Goal: Information Seeking & Learning: Learn about a topic

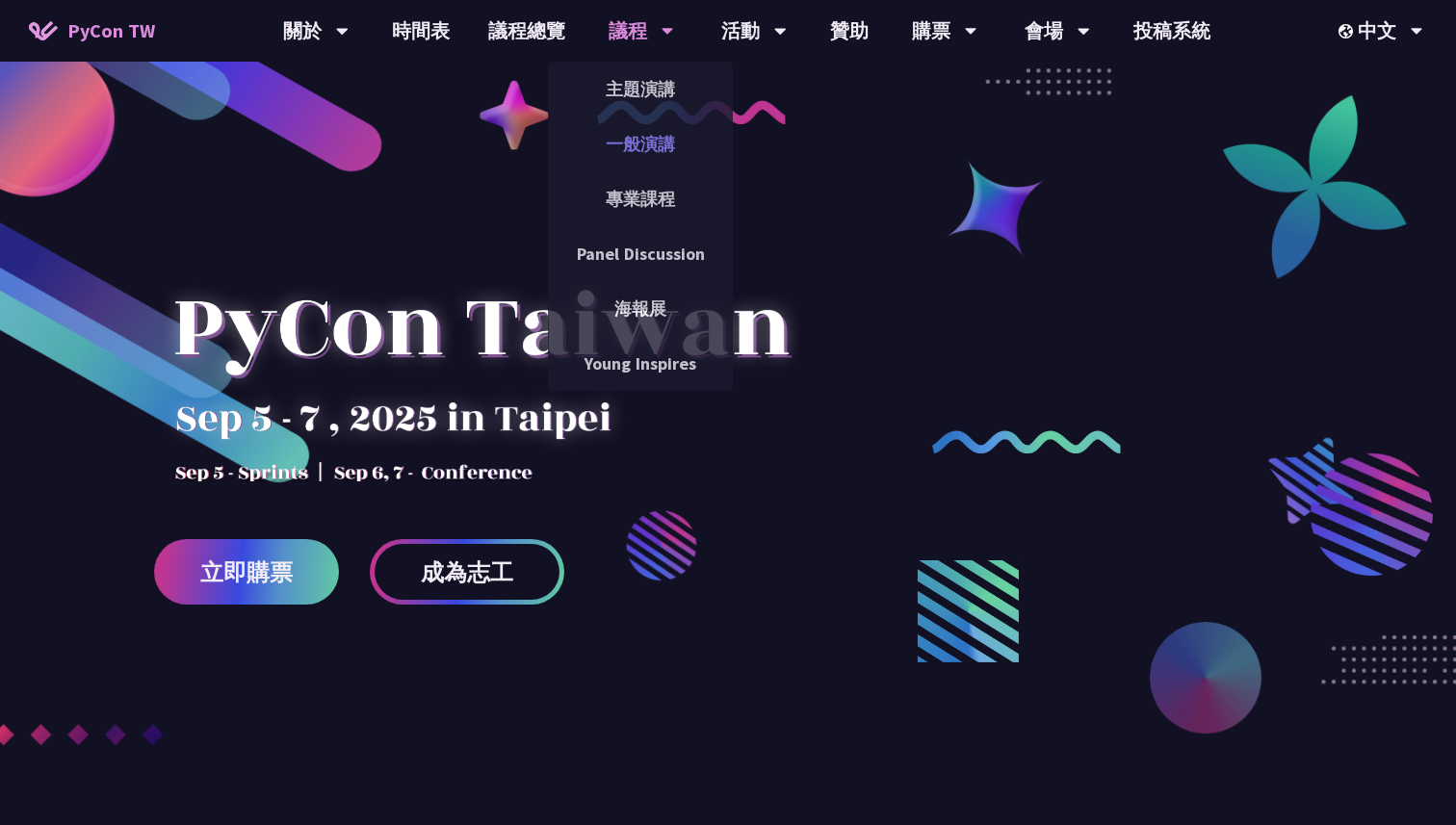
click at [640, 136] on link "一般演講" at bounding box center [640, 144] width 185 height 45
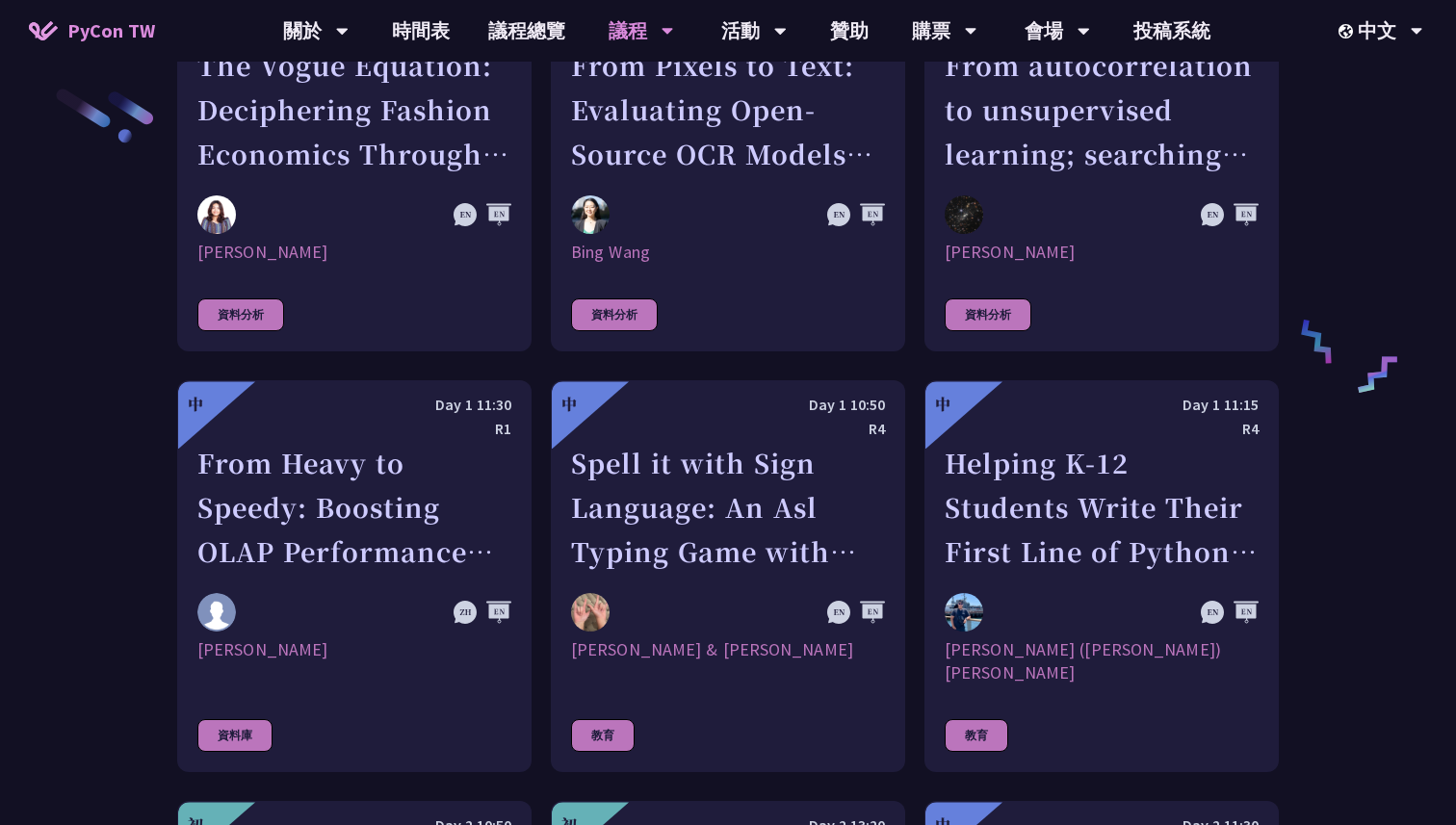
scroll to position [3156, 0]
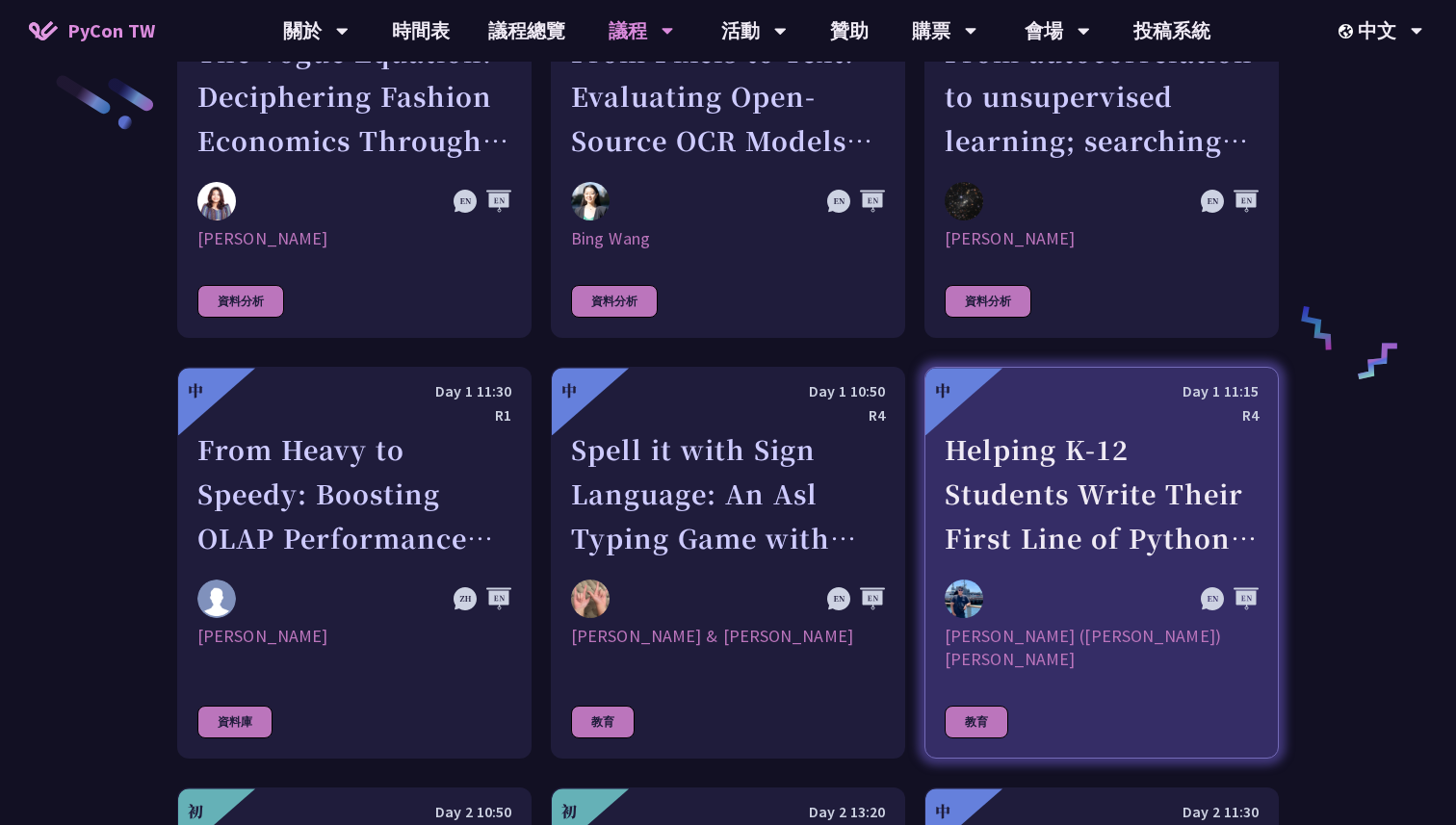
click at [1049, 494] on div "Helping K-12 Students Write Their First Line of Python: Building a Game-Based L…" at bounding box center [1101, 494] width 313 height 133
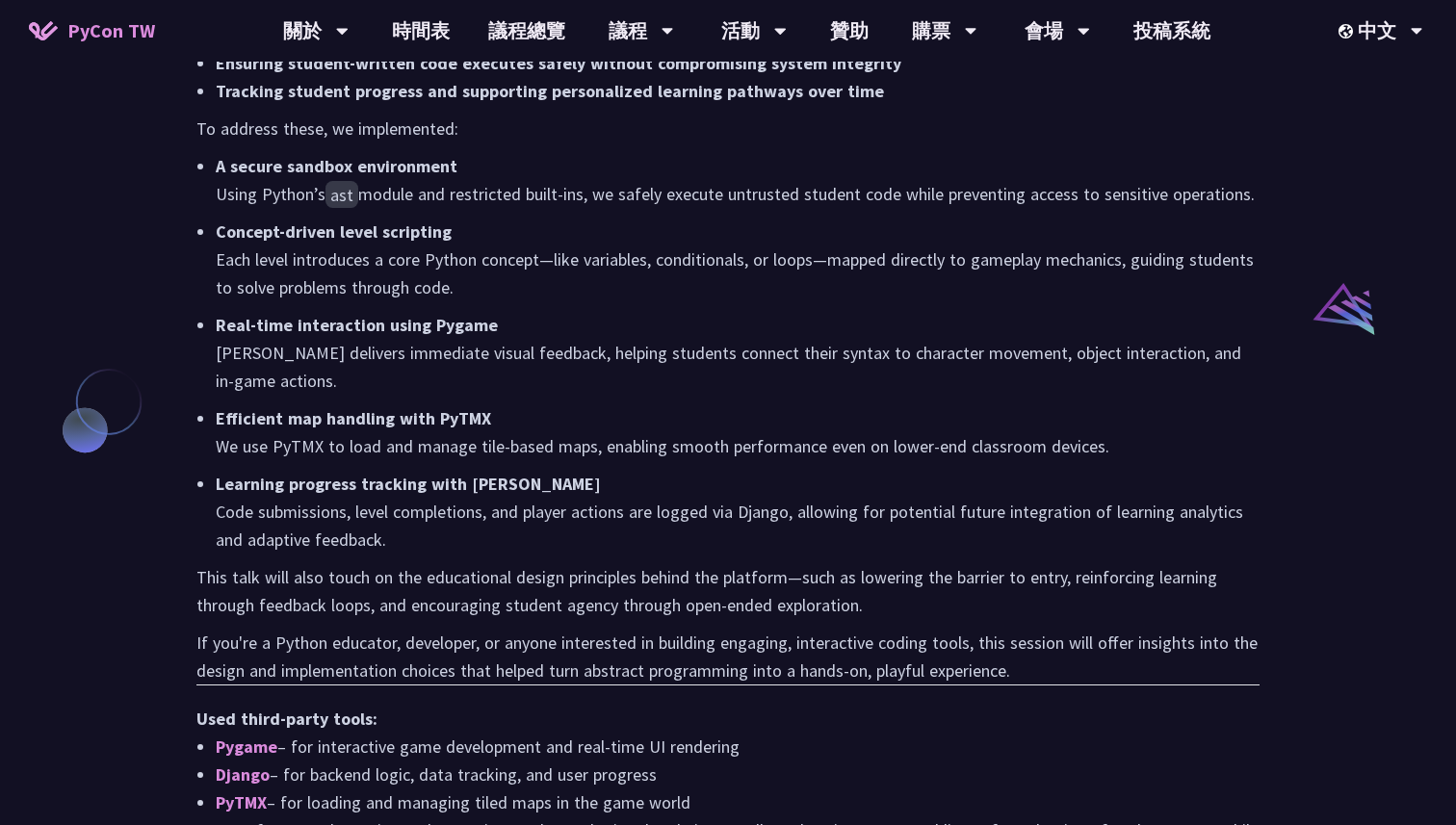
scroll to position [1439, 0]
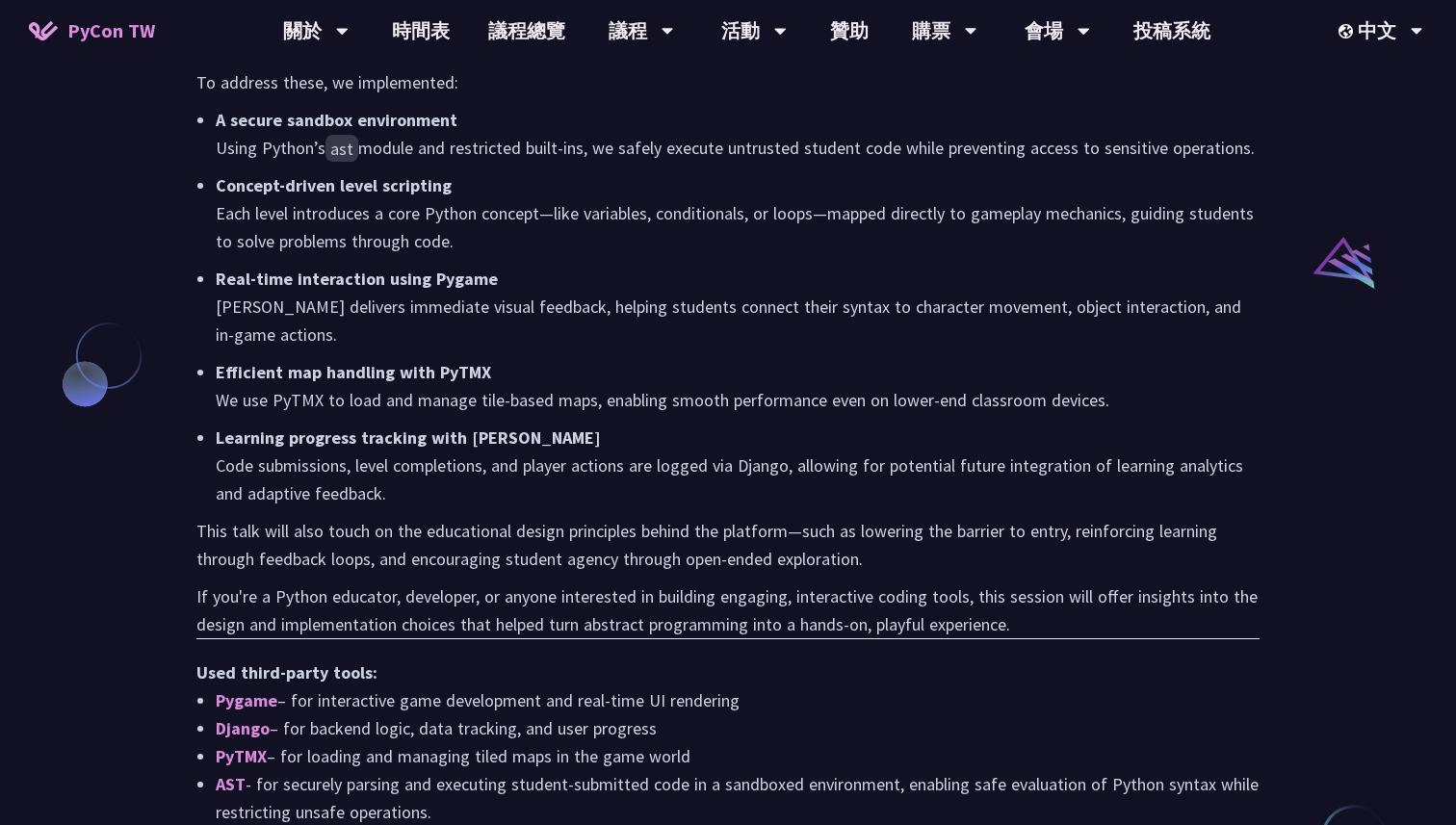
drag, startPoint x: 189, startPoint y: 155, endPoint x: 934, endPoint y: 810, distance: 992.0
click at [935, 810] on div "摘要 說明 What happens when a young student writes their first line of Python code?…" at bounding box center [728, 134] width 1102 height 1480
copy div "lo Ips dol si amet C–03 adipisci elits doeiu tempo inci ut Labore – etd magn al…"
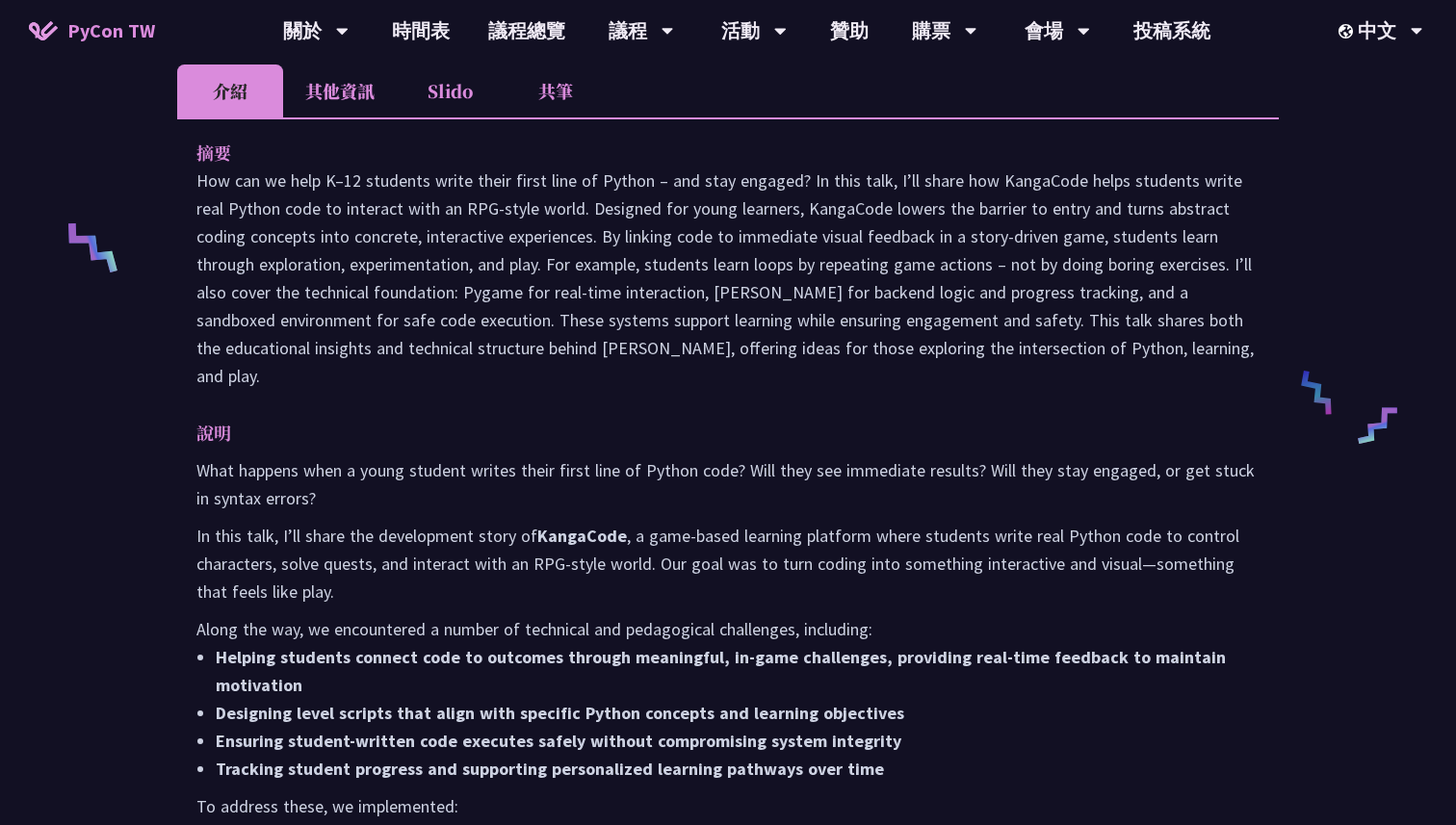
scroll to position [567, 0]
